Goal: Transaction & Acquisition: Book appointment/travel/reservation

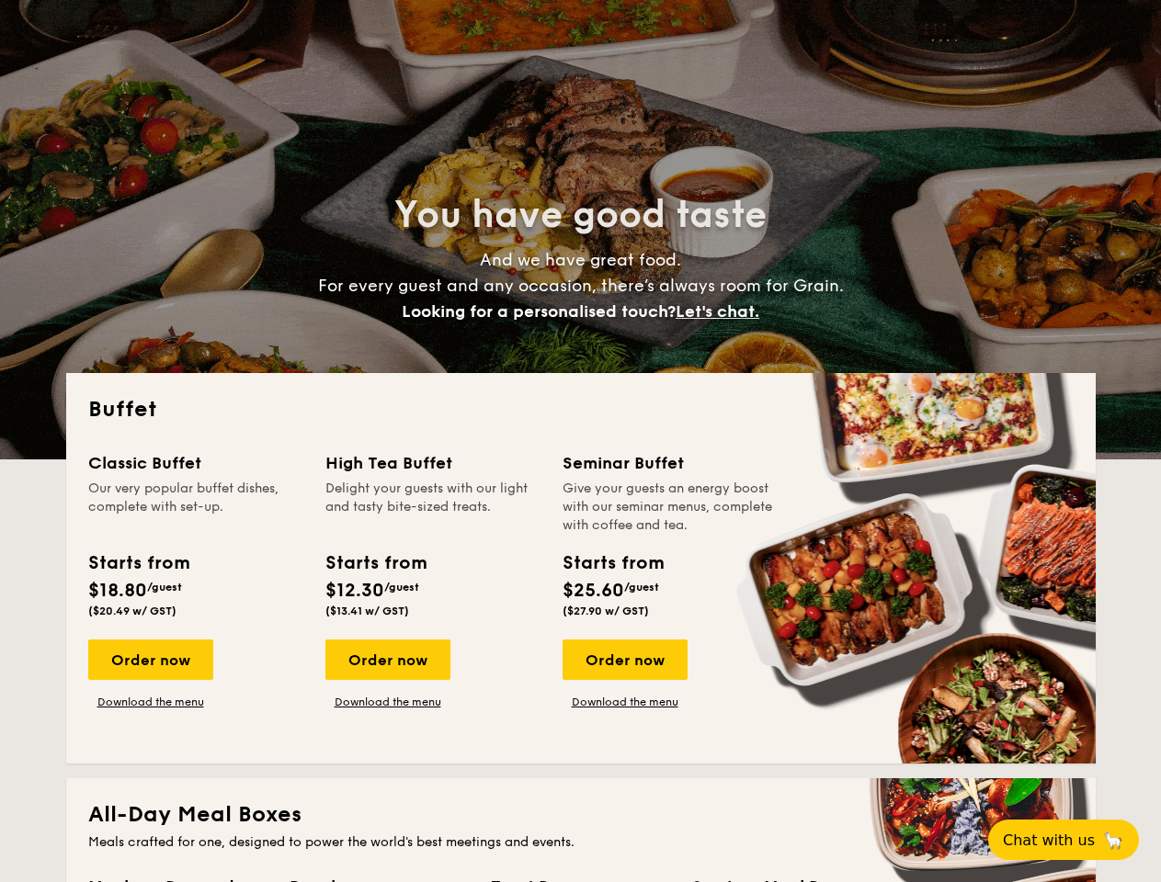
select select
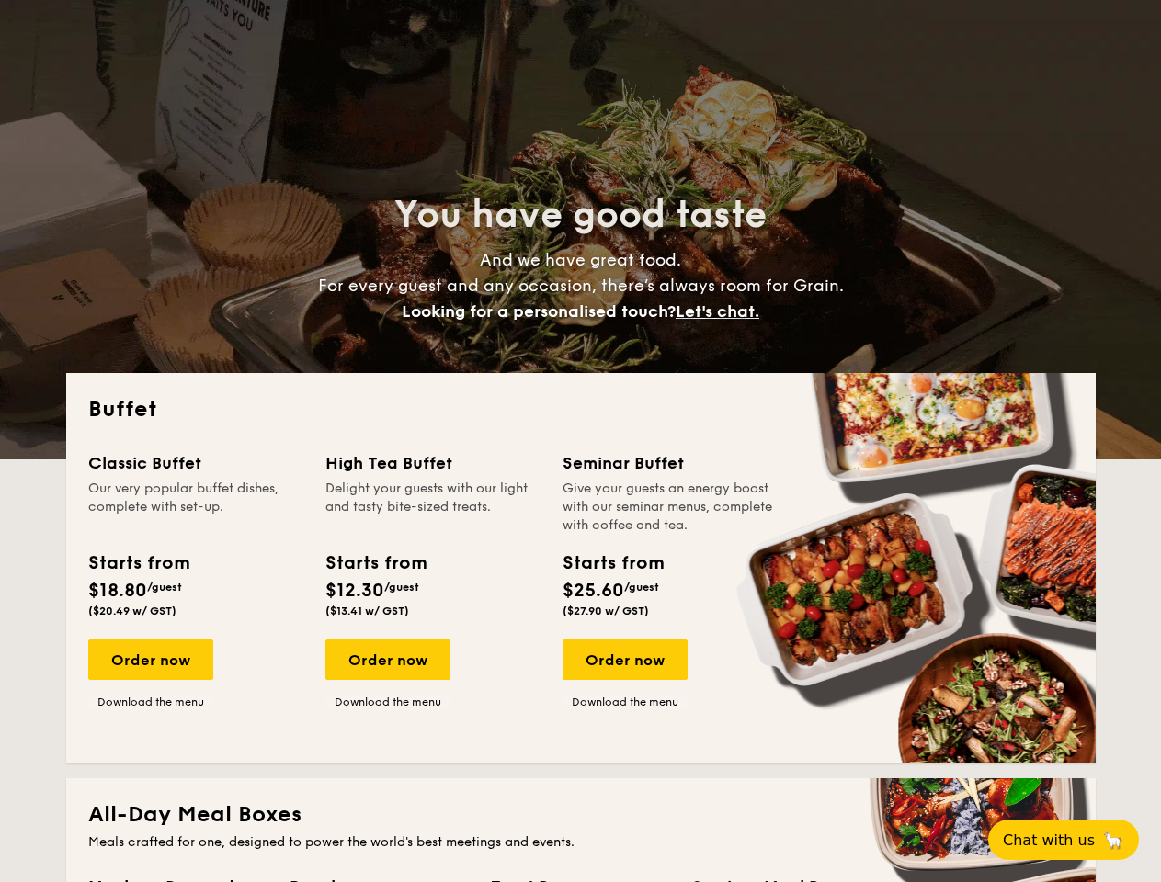
click at [580, 441] on div "Buffet Classic Buffet Our very popular buffet dishes, complete with set-up. Sta…" at bounding box center [580, 568] width 1029 height 391
click at [722, 312] on span "Let's chat." at bounding box center [718, 311] width 84 height 20
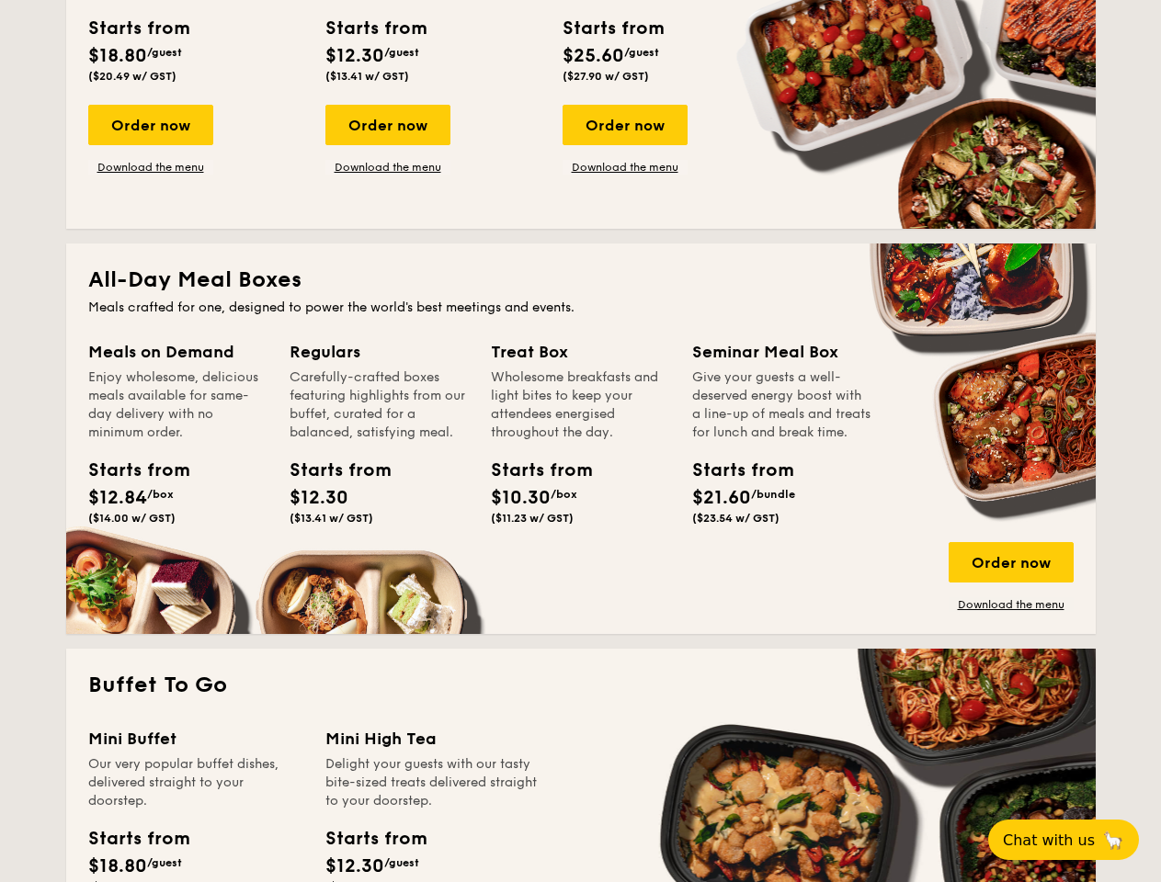
click at [1073, 840] on span "Chat with us" at bounding box center [1049, 840] width 92 height 17
